Goal: Information Seeking & Learning: Learn about a topic

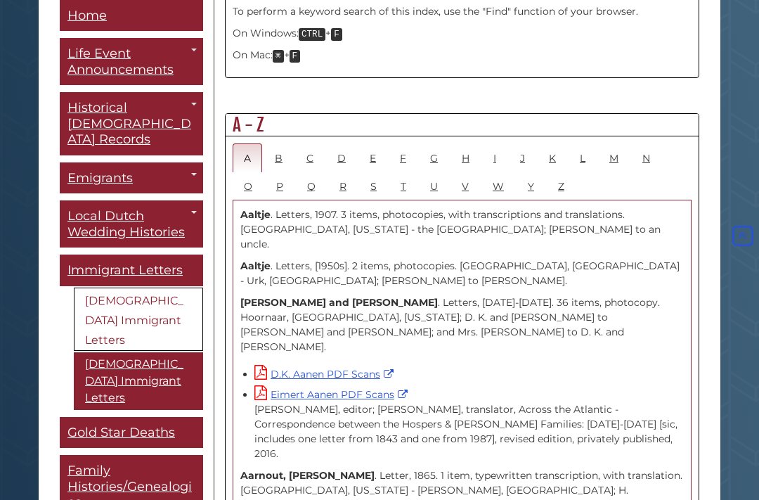
scroll to position [725, 0]
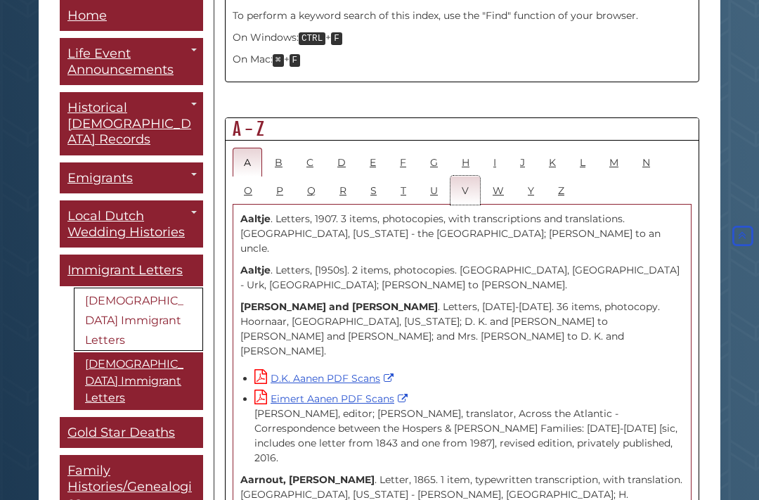
click at [472, 181] on link "V" at bounding box center [466, 190] width 30 height 29
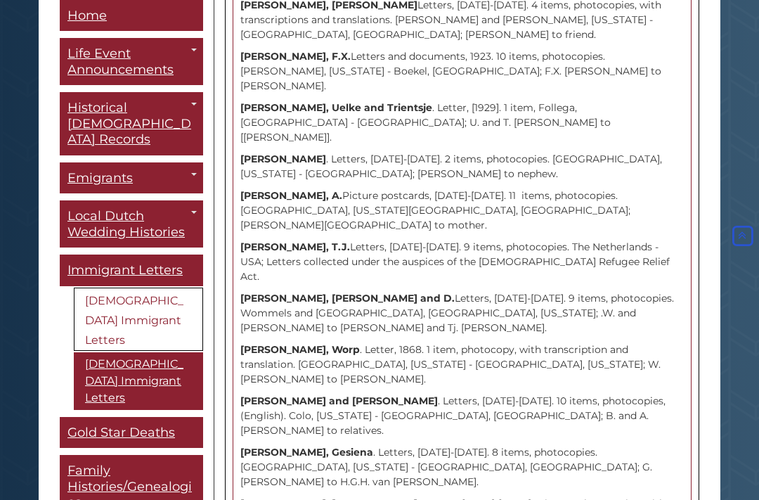
scroll to position [9948, 0]
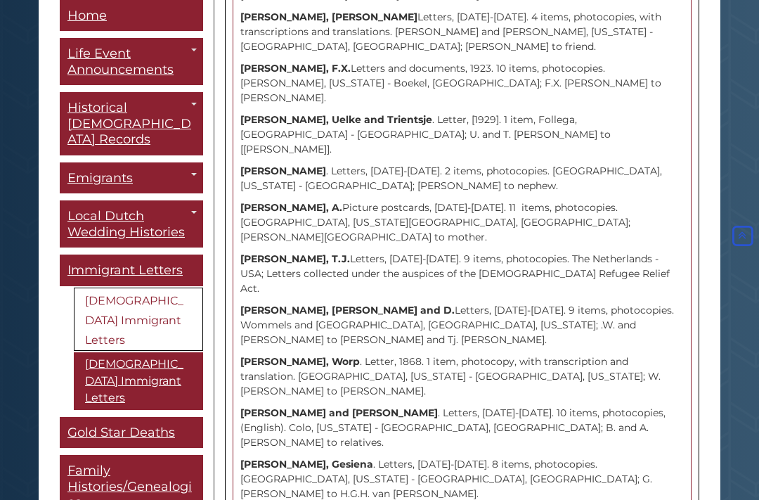
click at [0, 0] on link "[DEMOGRAPHIC_DATA] Emigrants to [GEOGRAPHIC_DATA]" at bounding box center [0, 0] width 0 height 0
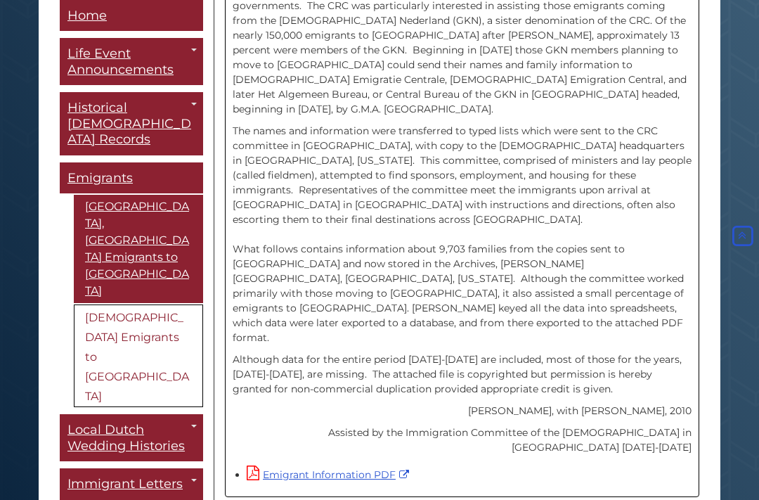
scroll to position [472, 0]
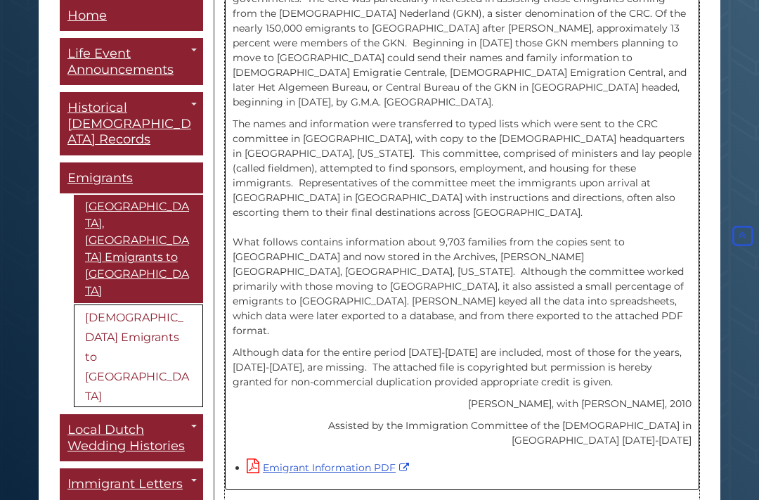
click at [359, 462] on link "Emigrant Information PDF" at bounding box center [330, 468] width 166 height 13
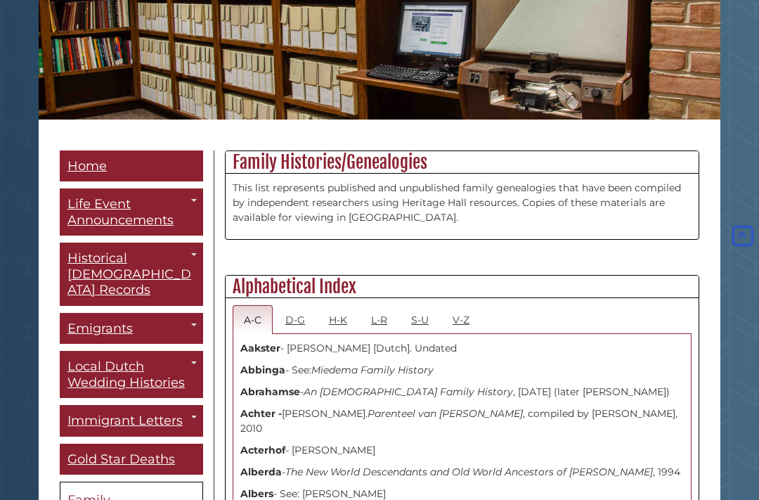
scroll to position [207, 0]
click at [458, 332] on link "V-Z" at bounding box center [461, 319] width 39 height 29
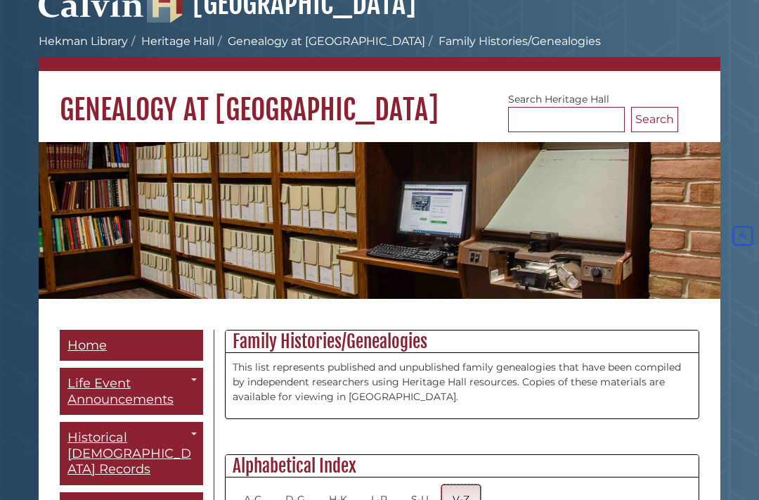
scroll to position [0, 0]
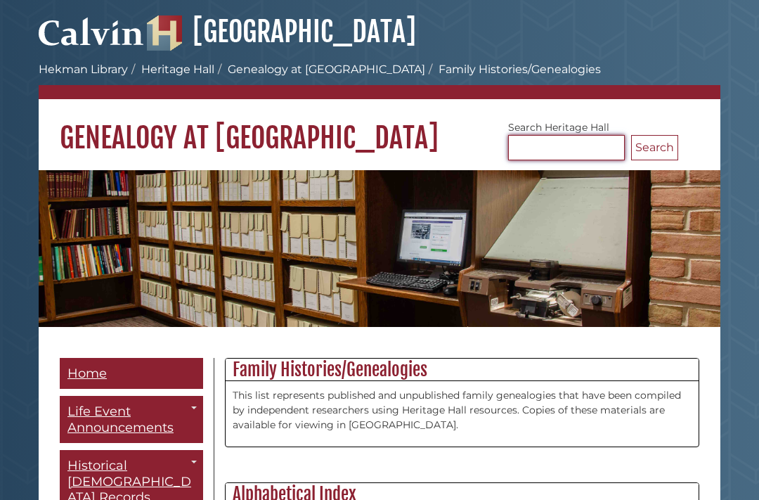
click at [576, 153] on input "Search [GEOGRAPHIC_DATA]" at bounding box center [566, 147] width 117 height 25
type input "*****"
click at [662, 150] on button "Search" at bounding box center [654, 147] width 47 height 25
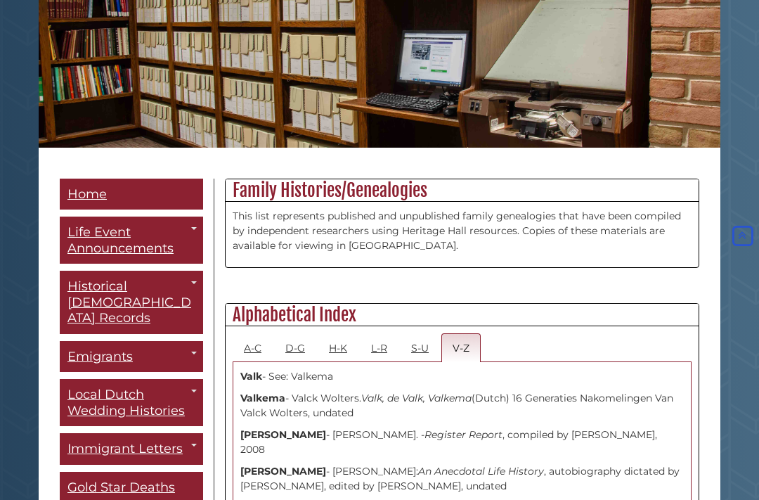
scroll to position [179, 0]
click at [385, 357] on link "L-R" at bounding box center [379, 347] width 39 height 29
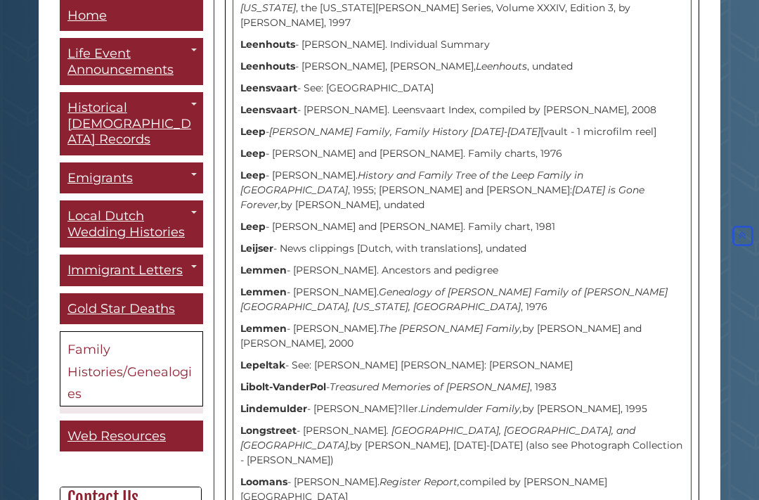
scroll to position [1254, 0]
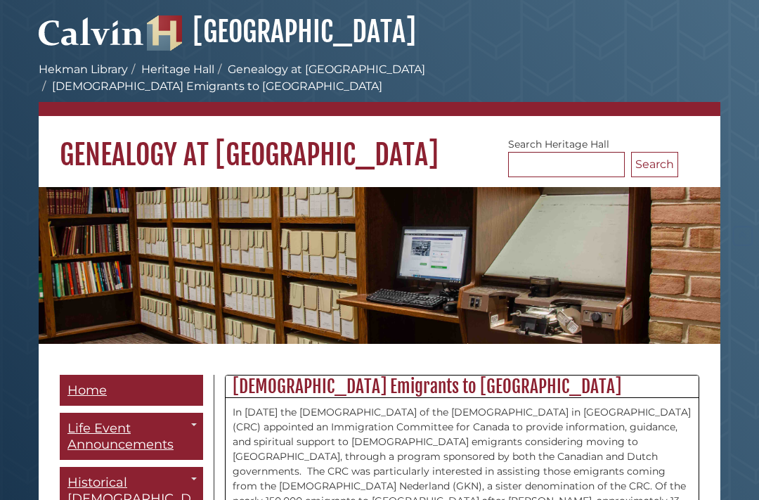
scroll to position [504, 0]
